Goal: Check status

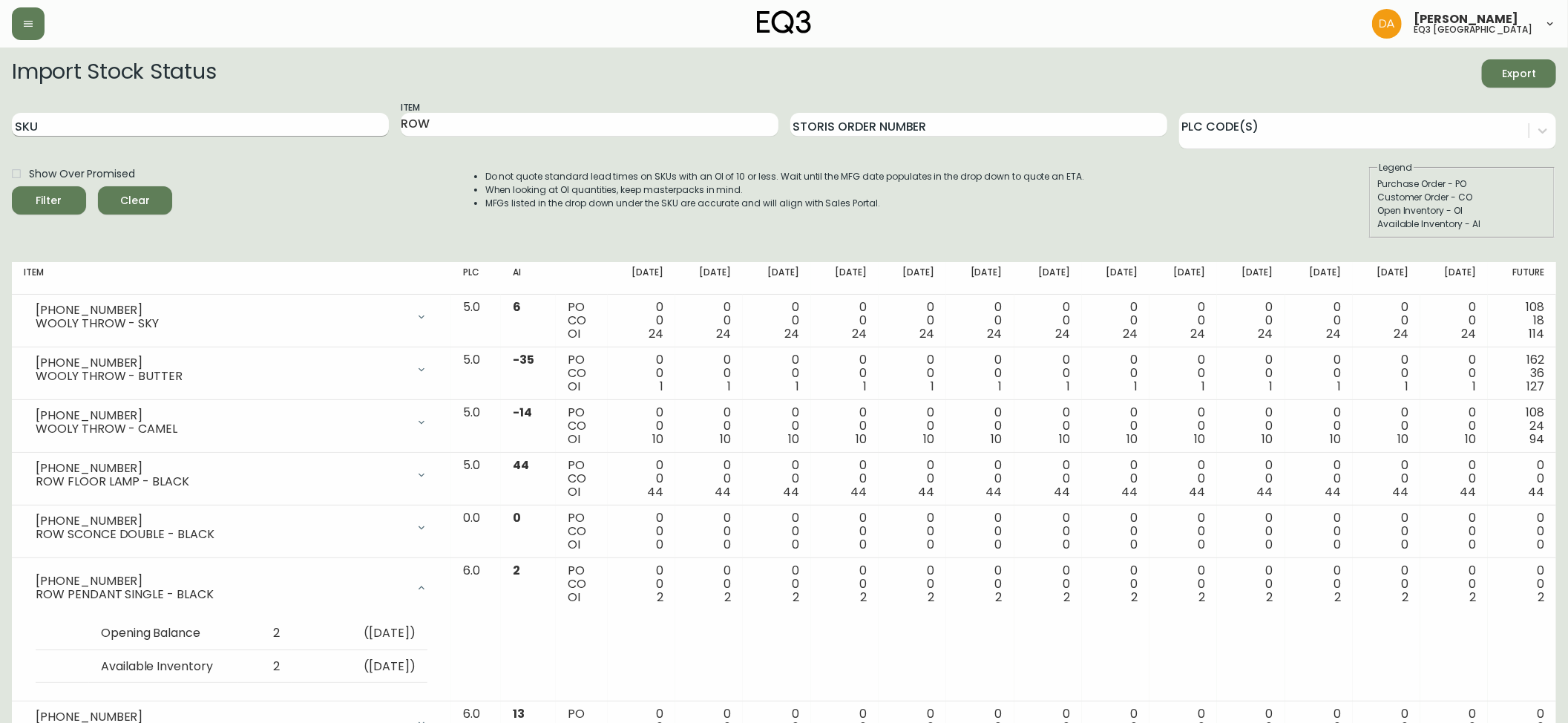
click at [77, 131] on input "SKU" at bounding box center [200, 125] width 377 height 24
click at [471, 119] on input "ROW" at bounding box center [589, 125] width 377 height 24
click at [140, 197] on span "Clear" at bounding box center [135, 200] width 51 height 19
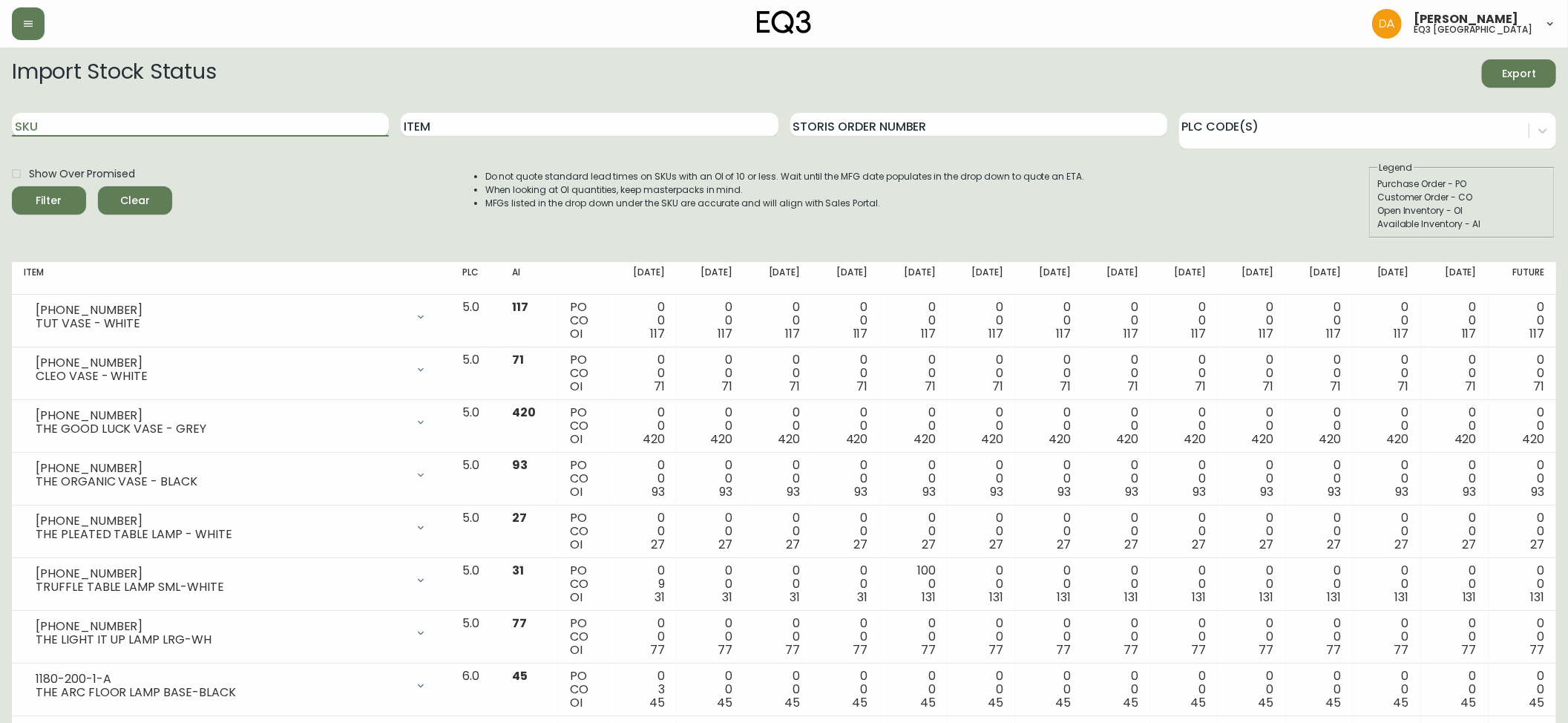
click at [66, 123] on input "SKU" at bounding box center [200, 125] width 377 height 24
paste input "3020-846-15-A"
type input "3020-846-15-A"
click at [60, 193] on span "Filter" at bounding box center [49, 200] width 51 height 19
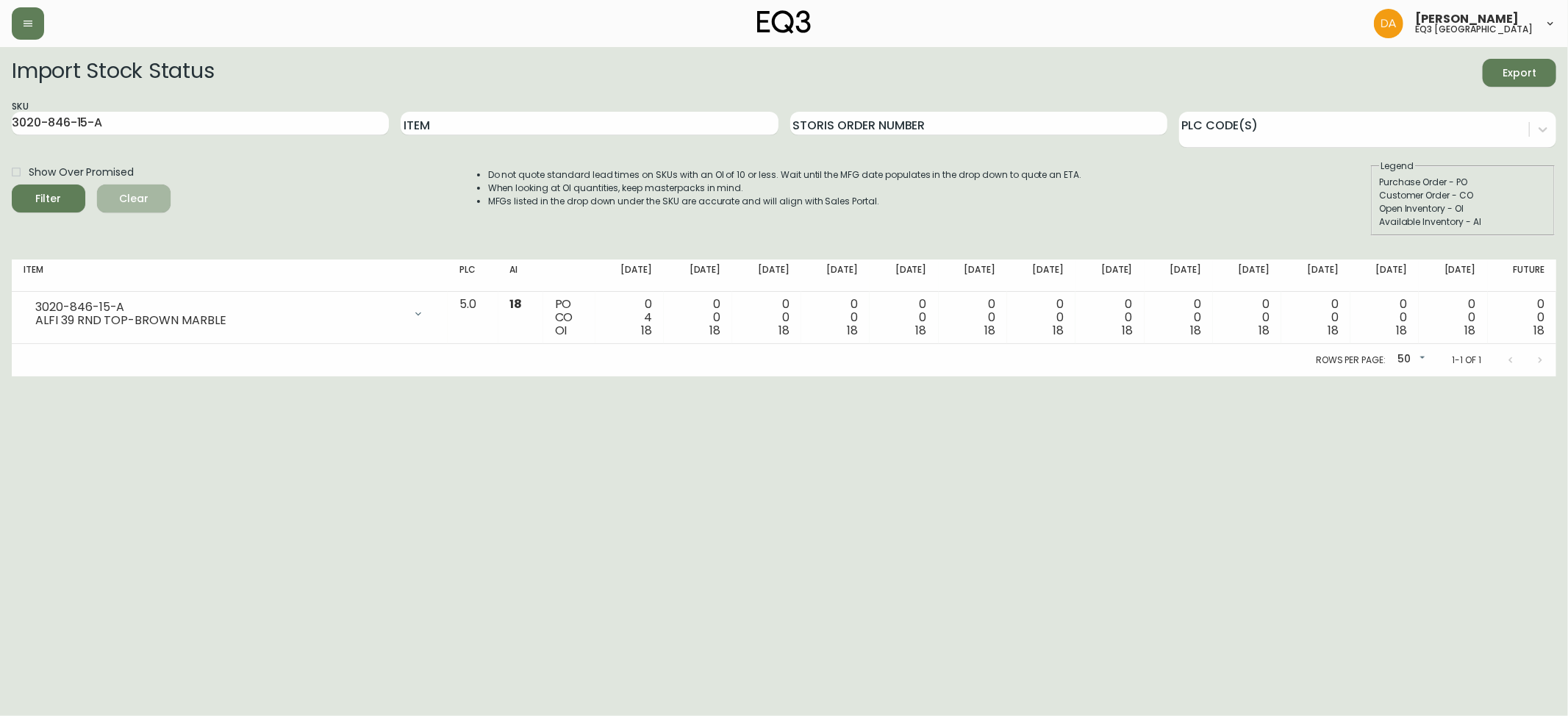
drag, startPoint x: 147, startPoint y: 203, endPoint x: 92, endPoint y: 150, distance: 76.4
click at [147, 201] on span "Clear" at bounding box center [134, 198] width 50 height 19
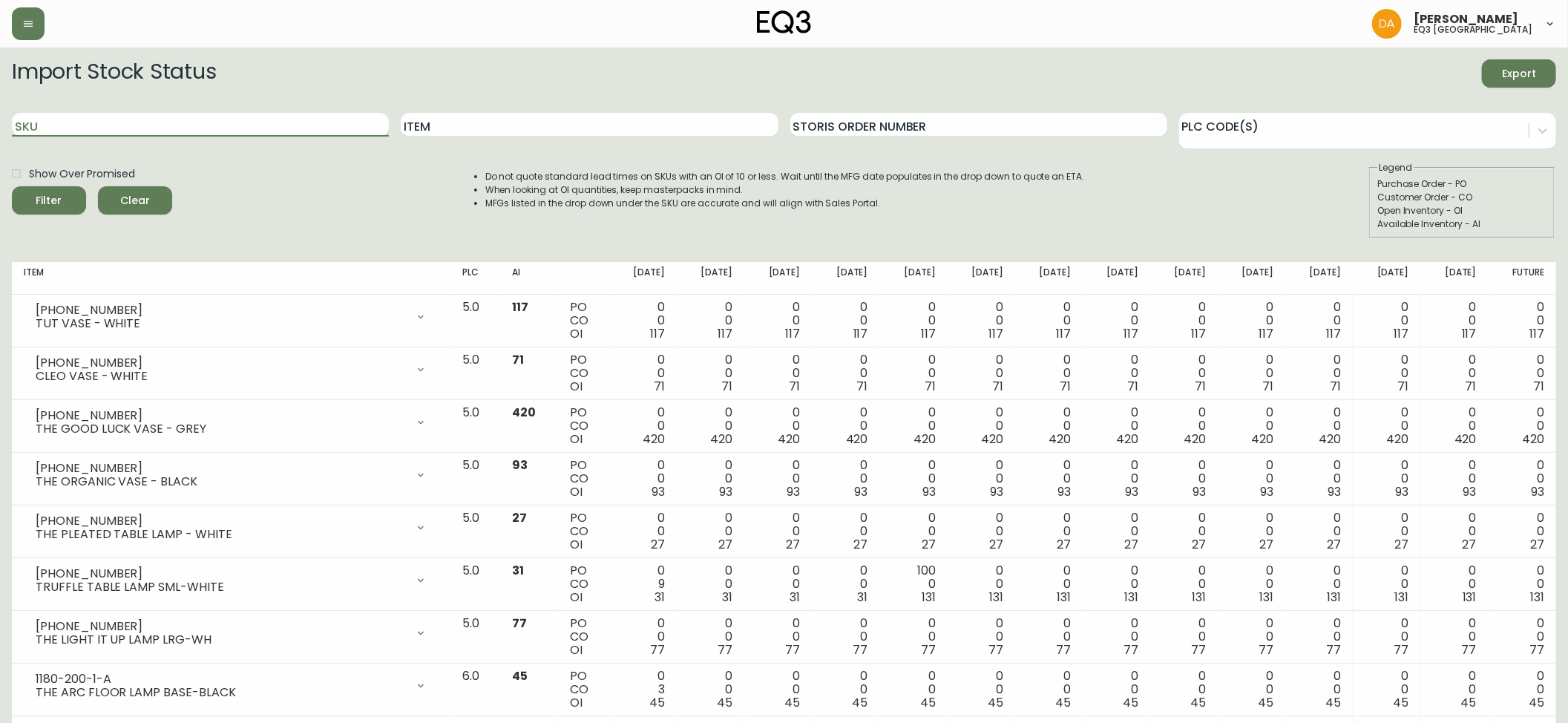
click at [84, 116] on input "SKU" at bounding box center [200, 125] width 377 height 24
paste input "3020-846-15-B"
type input "3020-846-15-B"
click at [51, 199] on icon "submit" at bounding box center [44, 198] width 16 height 16
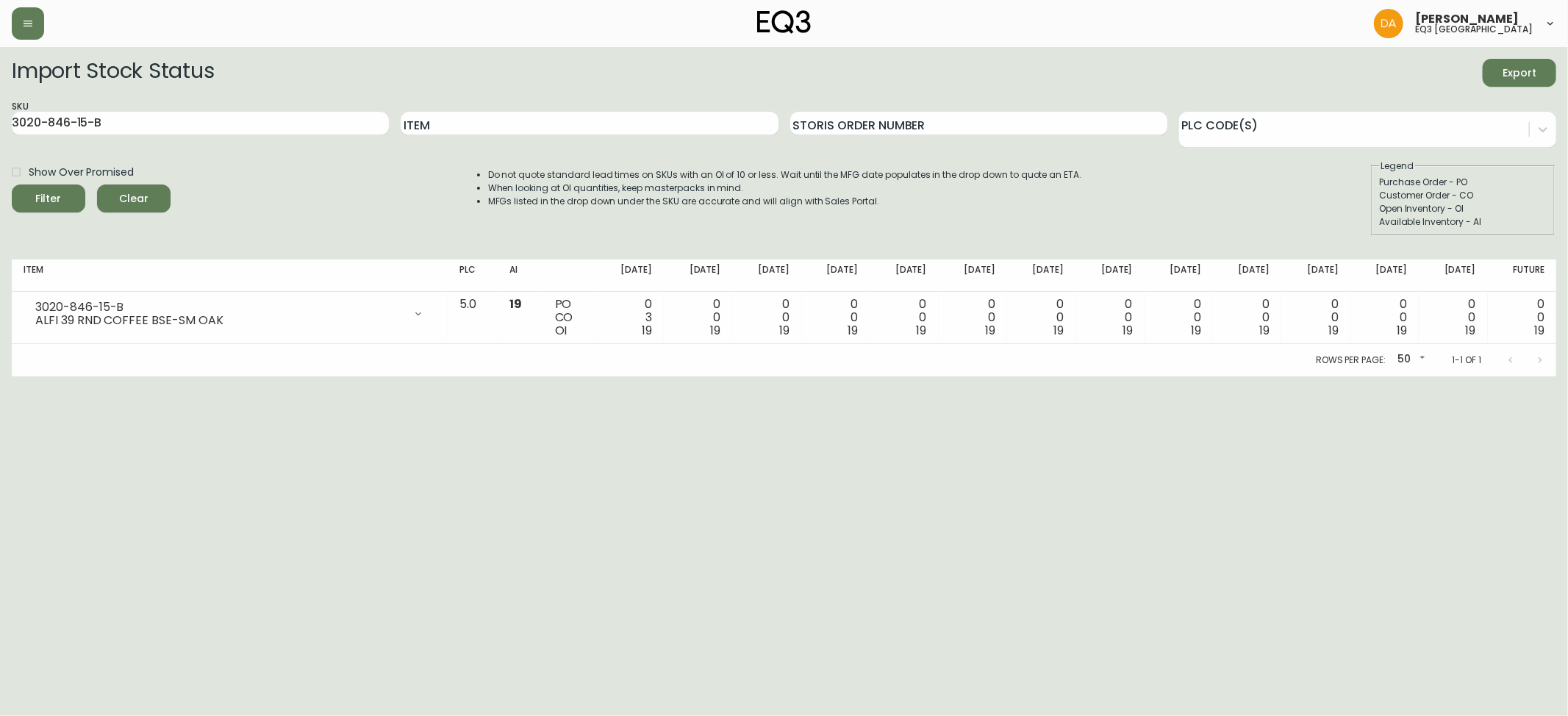
click at [148, 200] on span "Clear" at bounding box center [134, 198] width 50 height 19
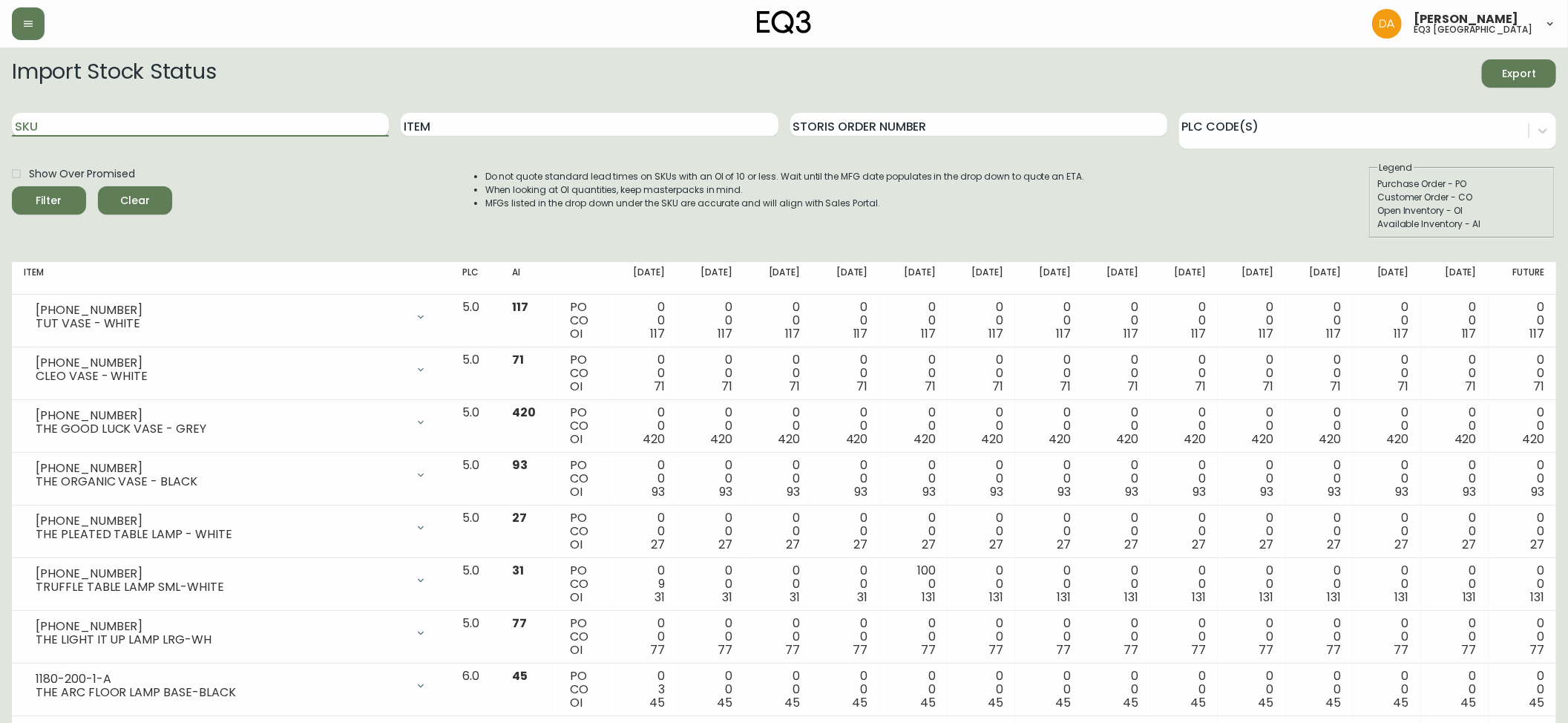
click at [108, 123] on input "SKU" at bounding box center [200, 125] width 377 height 24
paste input "[PHONE_NUMBER]"
type input "[PHONE_NUMBER]"
click at [51, 199] on icon "submit" at bounding box center [44, 198] width 16 height 16
